Goal: Obtain resource: Obtain resource

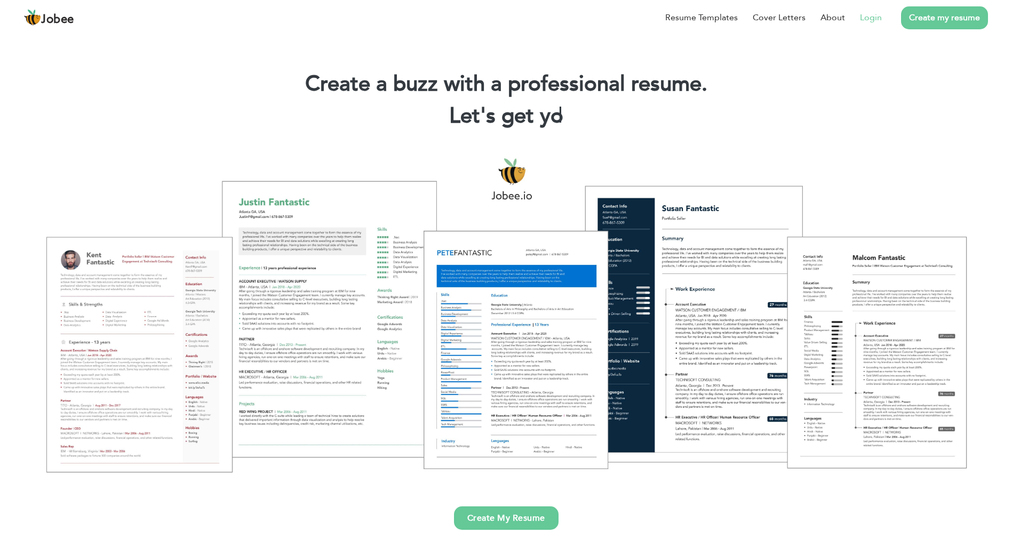
click at [876, 12] on link "Login" at bounding box center [871, 17] width 22 height 13
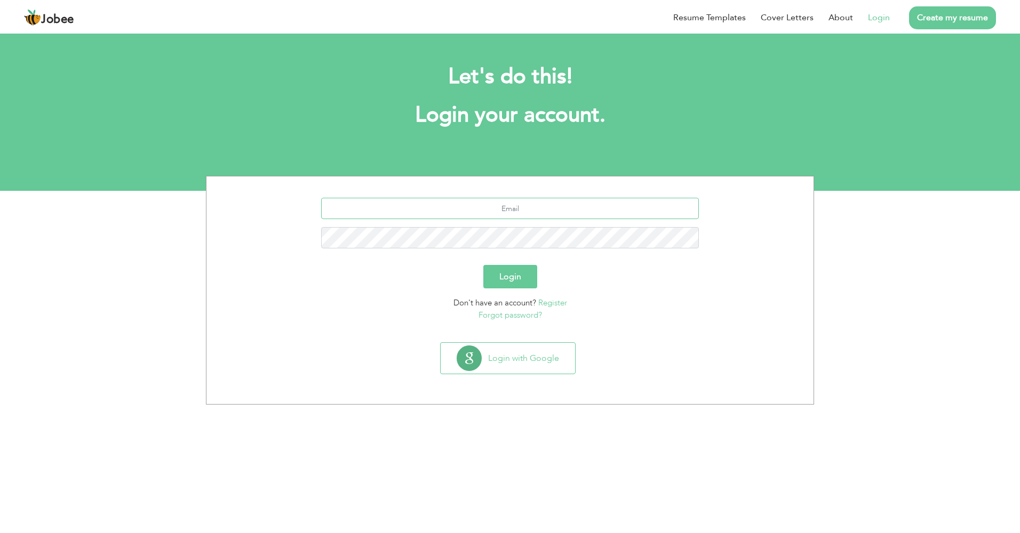
click at [521, 211] on input "text" at bounding box center [510, 208] width 378 height 21
type input "[EMAIL_ADDRESS][DOMAIN_NAME]"
click at [483, 265] on button "Login" at bounding box center [510, 276] width 54 height 23
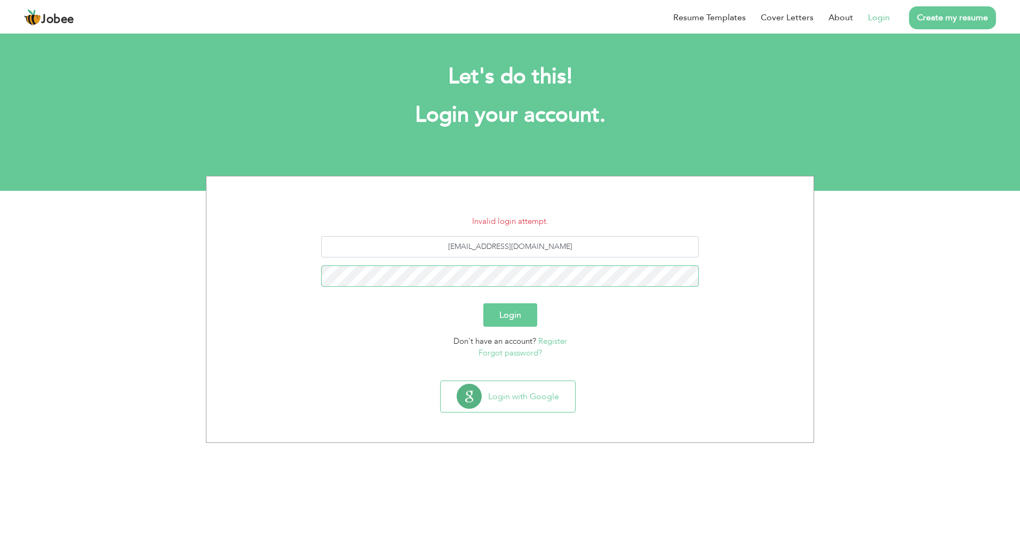
click at [483, 303] on button "Login" at bounding box center [510, 314] width 54 height 23
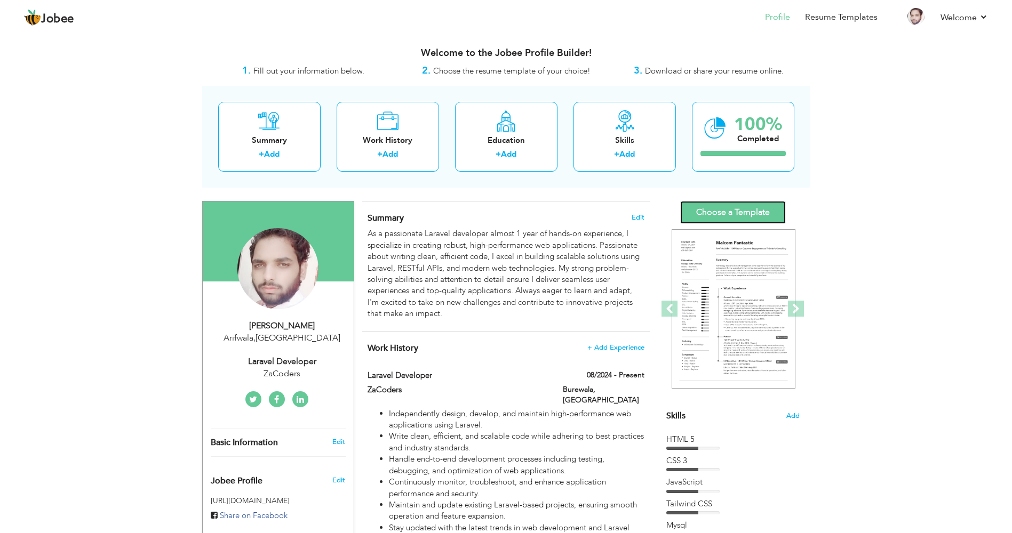
click at [739, 210] on link "Choose a Template" at bounding box center [733, 212] width 106 height 23
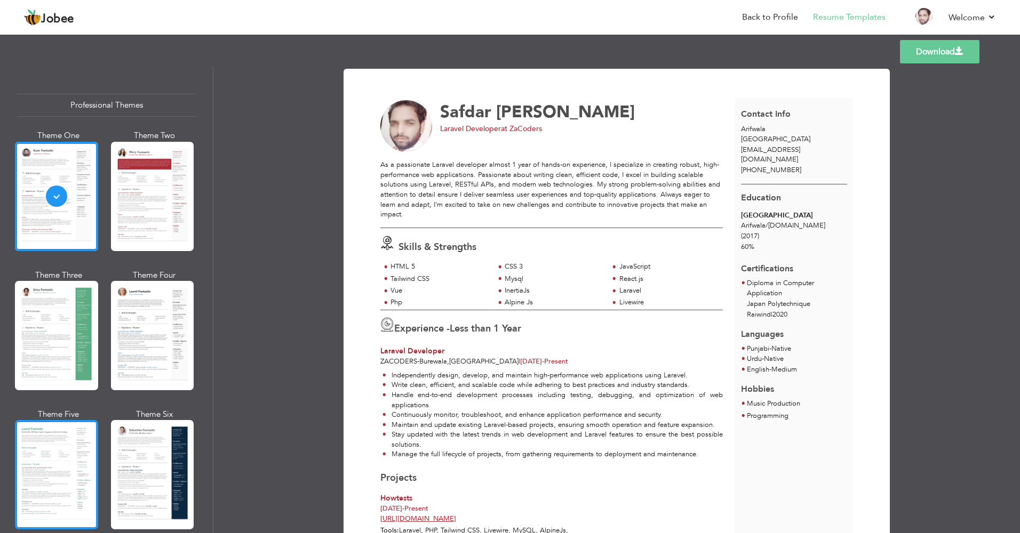
click at [60, 447] on div at bounding box center [56, 474] width 83 height 109
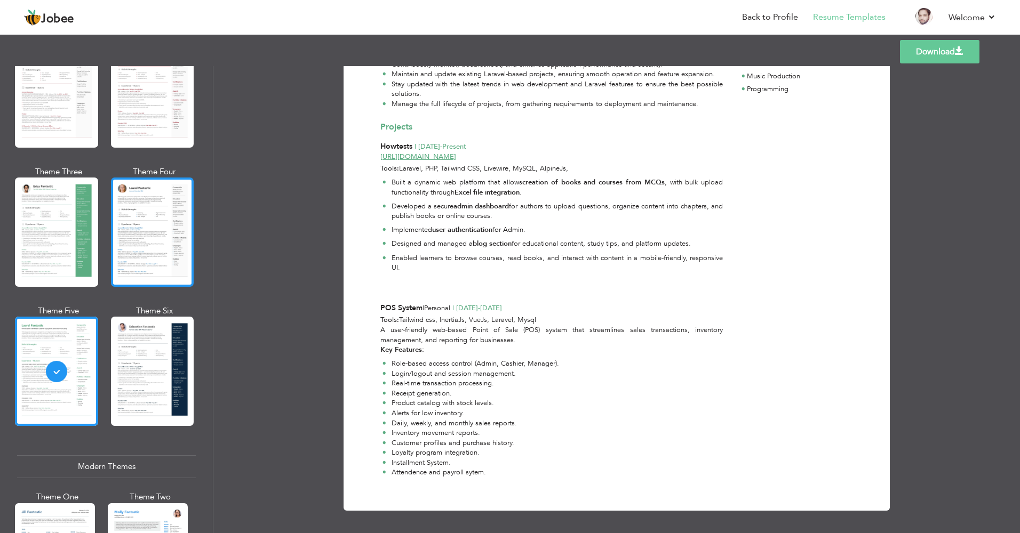
scroll to position [135, 0]
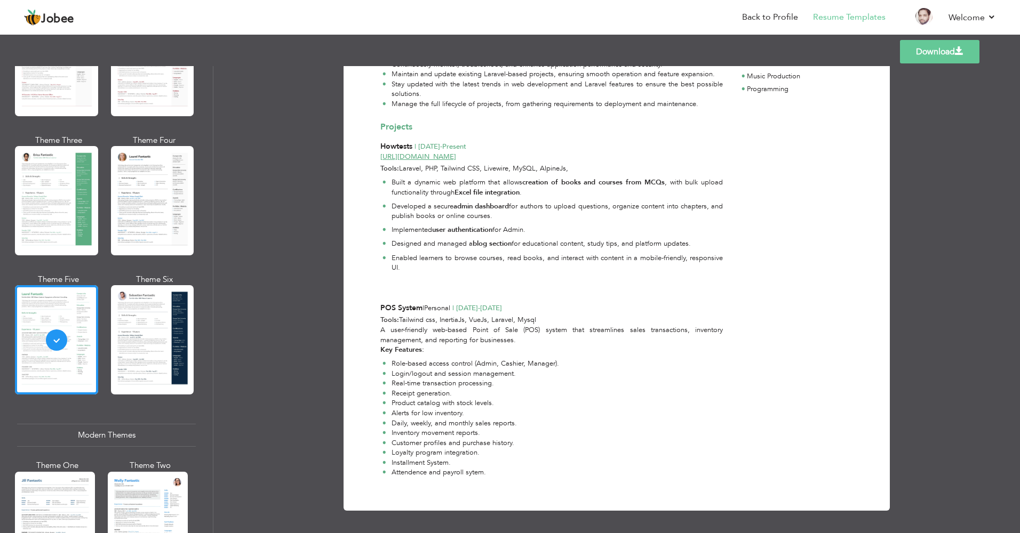
click at [955, 58] on link "Download" at bounding box center [939, 51] width 79 height 23
